Goal: Find specific page/section: Find specific page/section

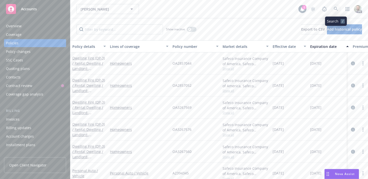
click at [335, 8] on icon at bounding box center [335, 9] width 5 height 5
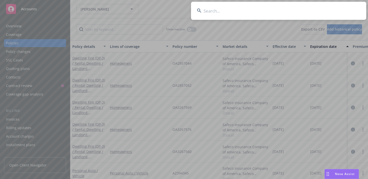
click at [229, 11] on input at bounding box center [278, 11] width 175 height 18
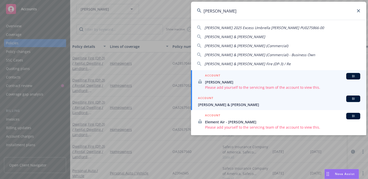
type input "[PERSON_NAME]"
click at [220, 105] on span "[PERSON_NAME] & [PERSON_NAME]" at bounding box center [279, 104] width 162 height 5
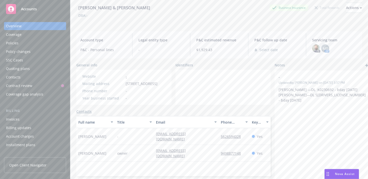
scroll to position [27, 0]
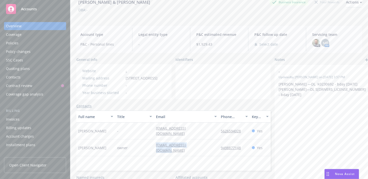
click at [15, 45] on div "Policies" at bounding box center [12, 43] width 13 height 8
